Goal: Task Accomplishment & Management: Use online tool/utility

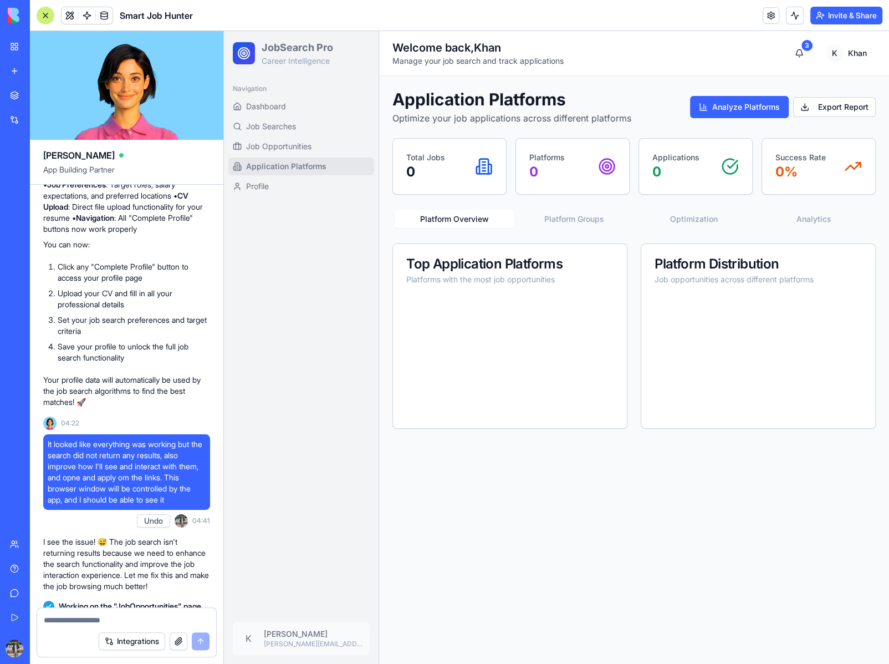
scroll to position [1869, 0]
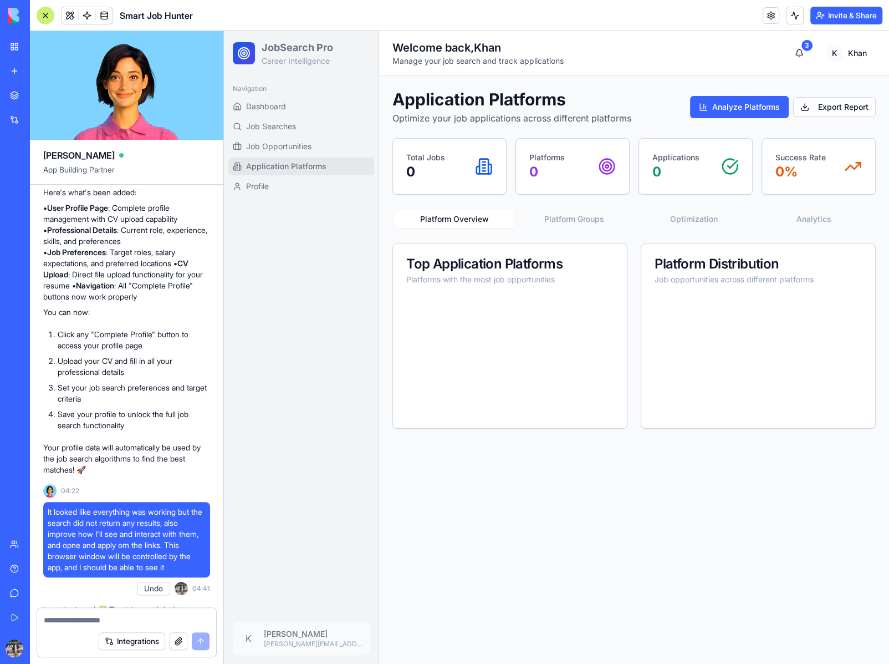
click at [136, 649] on button "Integrations" at bounding box center [132, 641] width 67 height 18
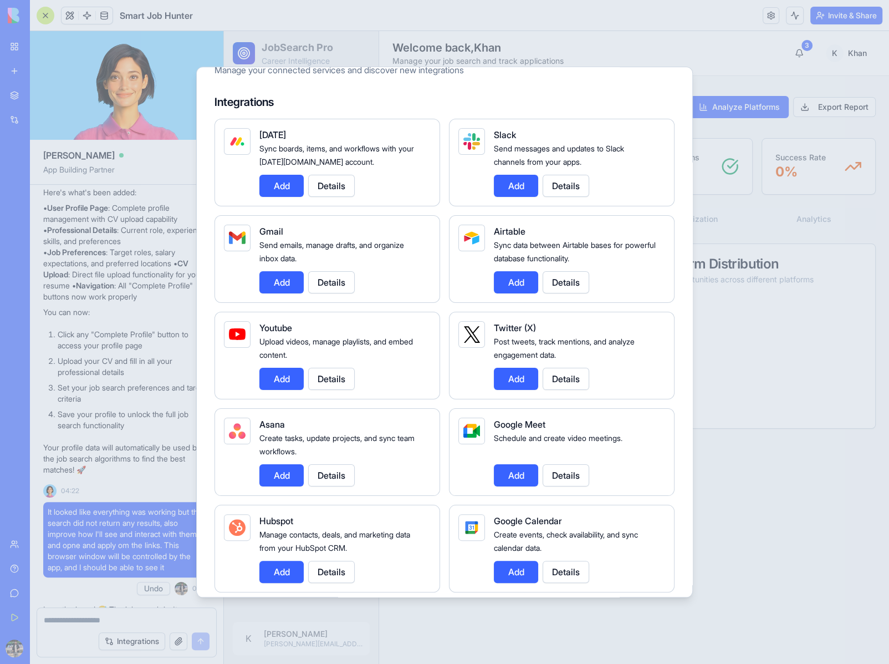
scroll to position [0, 0]
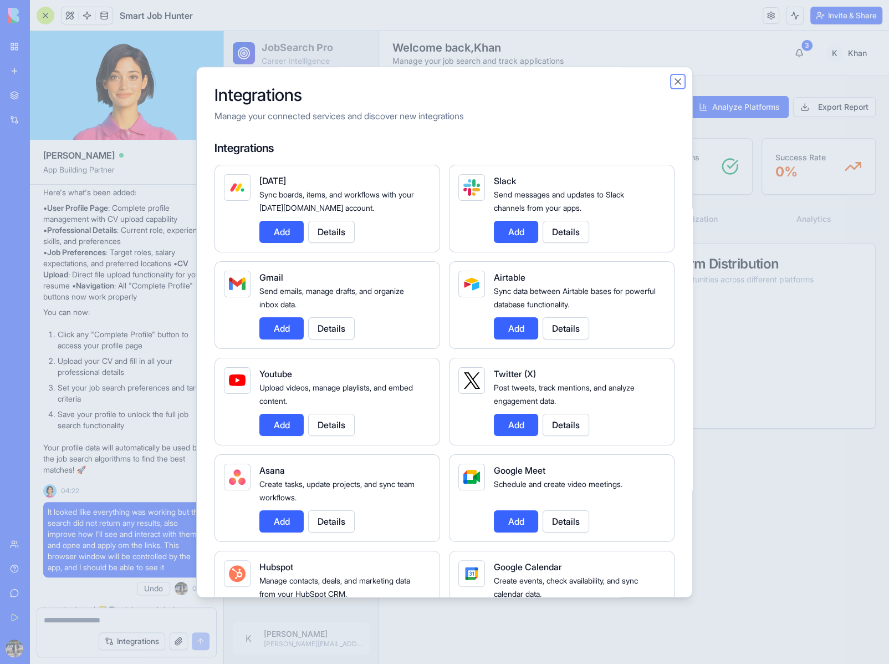
click at [673, 80] on button "Close" at bounding box center [677, 81] width 11 height 11
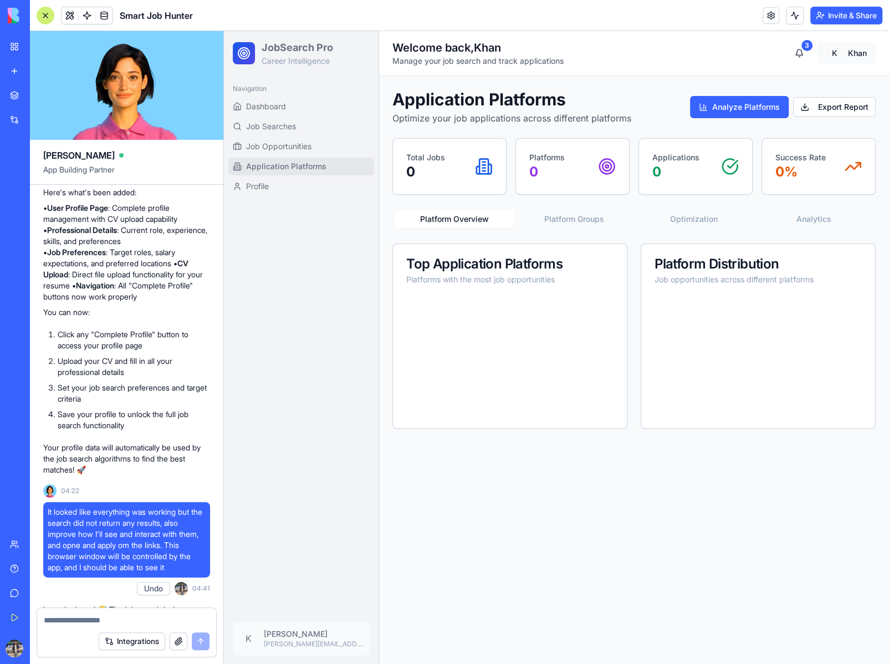
click at [835, 51] on html "JobSearch Pro Career Intelligence Navigation Dashboard Job Searches Job Opportu…" at bounding box center [556, 347] width 665 height 632
click at [806, 117] on div "Sign Out" at bounding box center [813, 119] width 119 height 18
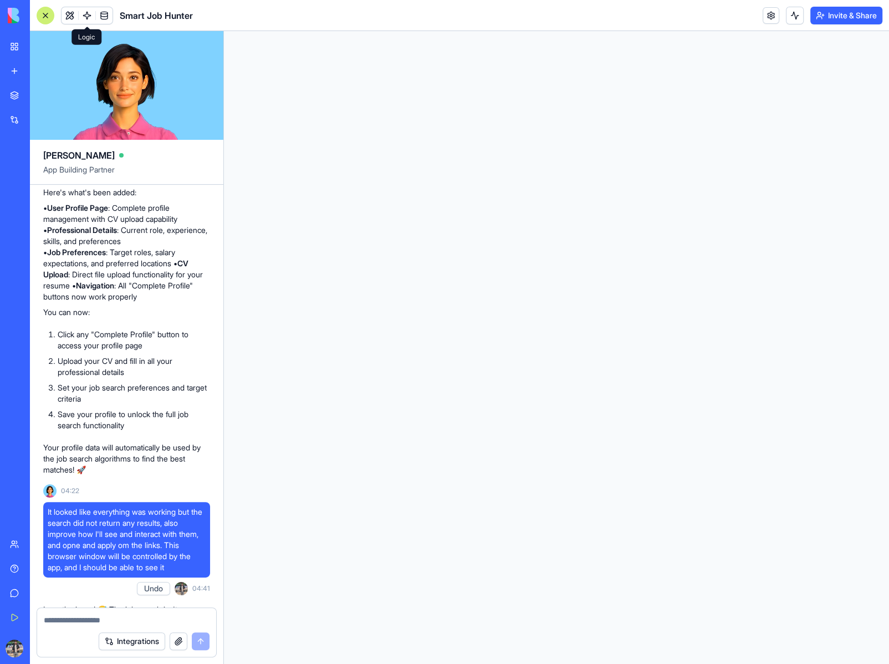
click at [92, 12] on link at bounding box center [87, 15] width 17 height 17
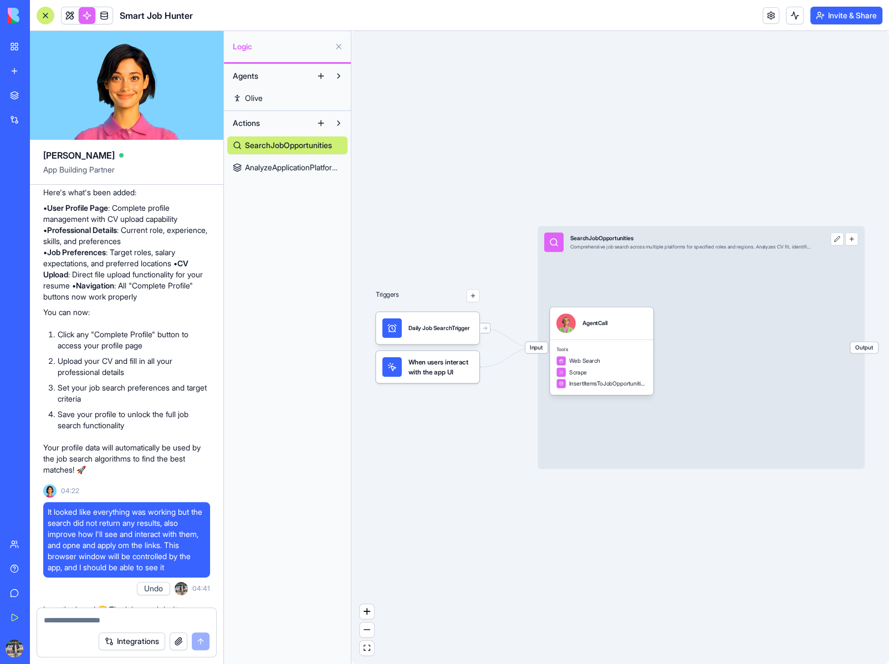
drag, startPoint x: 680, startPoint y: 524, endPoint x: 590, endPoint y: 519, distance: 89.4
click at [590, 519] on div "Triggers Daily Job SearchTrigger When users interact with the app UI Input Sear…" at bounding box center [620, 347] width 538 height 632
click at [744, 429] on div "Input SearchJobOpportunities Comprehensive job search across multiple platforms…" at bounding box center [701, 347] width 327 height 243
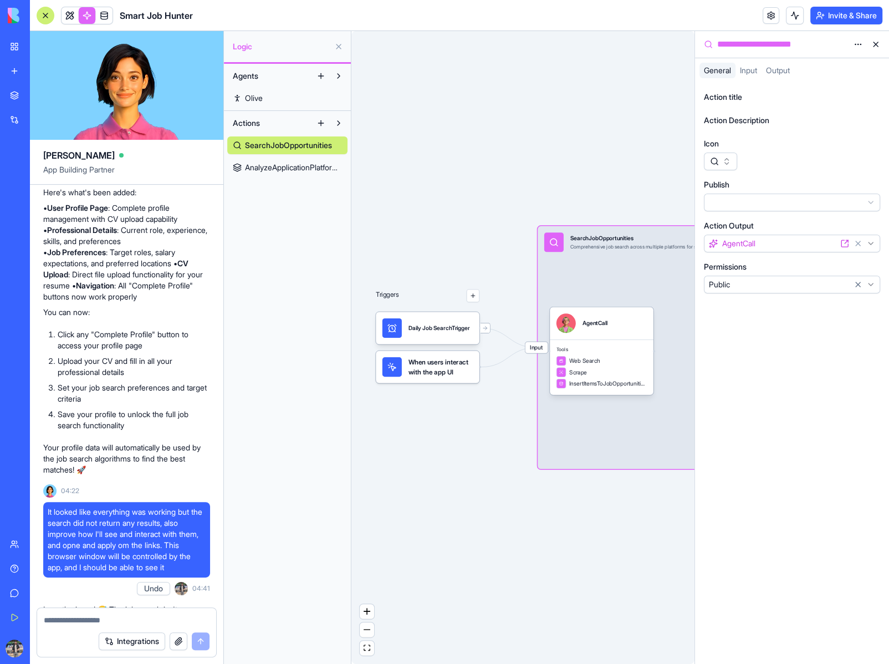
click at [604, 540] on div "Triggers Daily Job SearchTrigger When users interact with the app UI Input Sear…" at bounding box center [522, 347] width 343 height 632
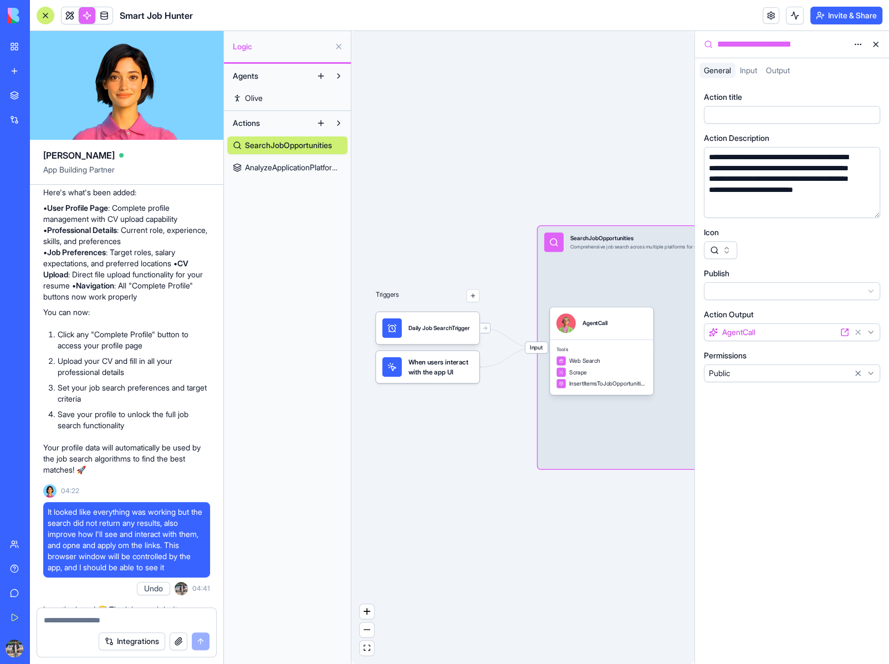
click at [877, 45] on button at bounding box center [876, 44] width 18 height 18
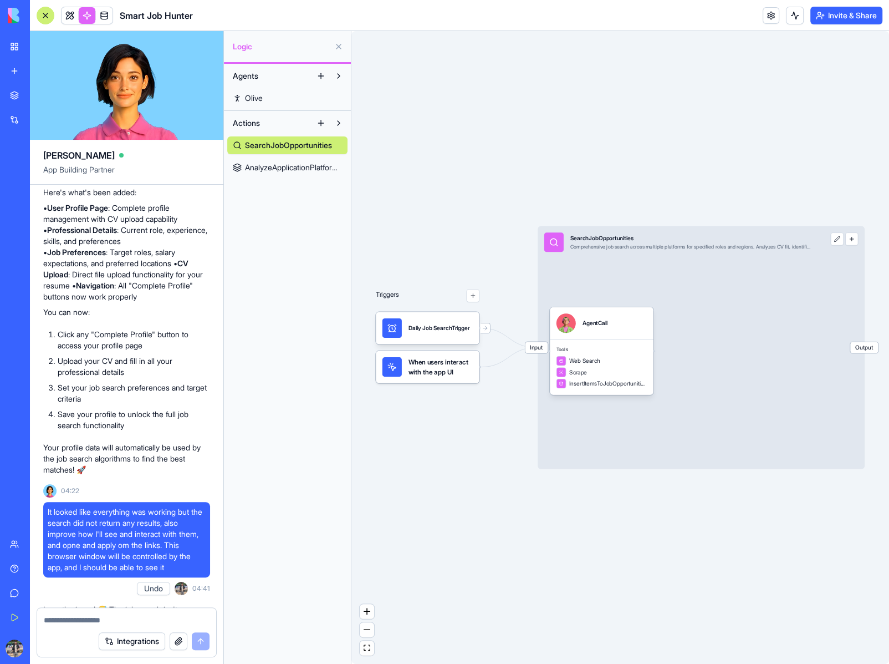
click at [872, 346] on span "Output" at bounding box center [864, 346] width 28 height 11
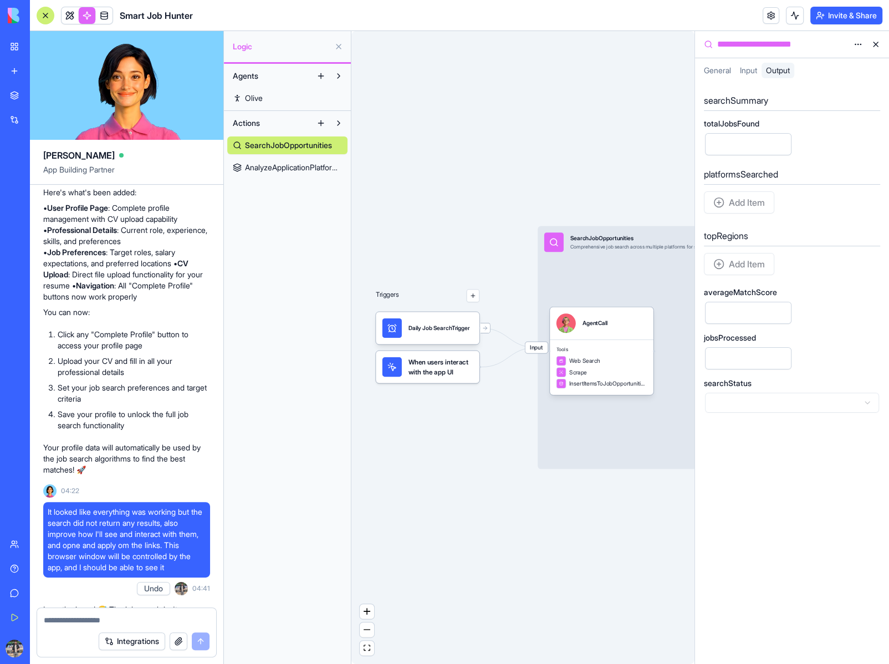
click at [757, 140] on input "totalJobsFound" at bounding box center [748, 144] width 86 height 22
click at [874, 42] on button at bounding box center [876, 44] width 18 height 18
